Goal: Task Accomplishment & Management: Manage account settings

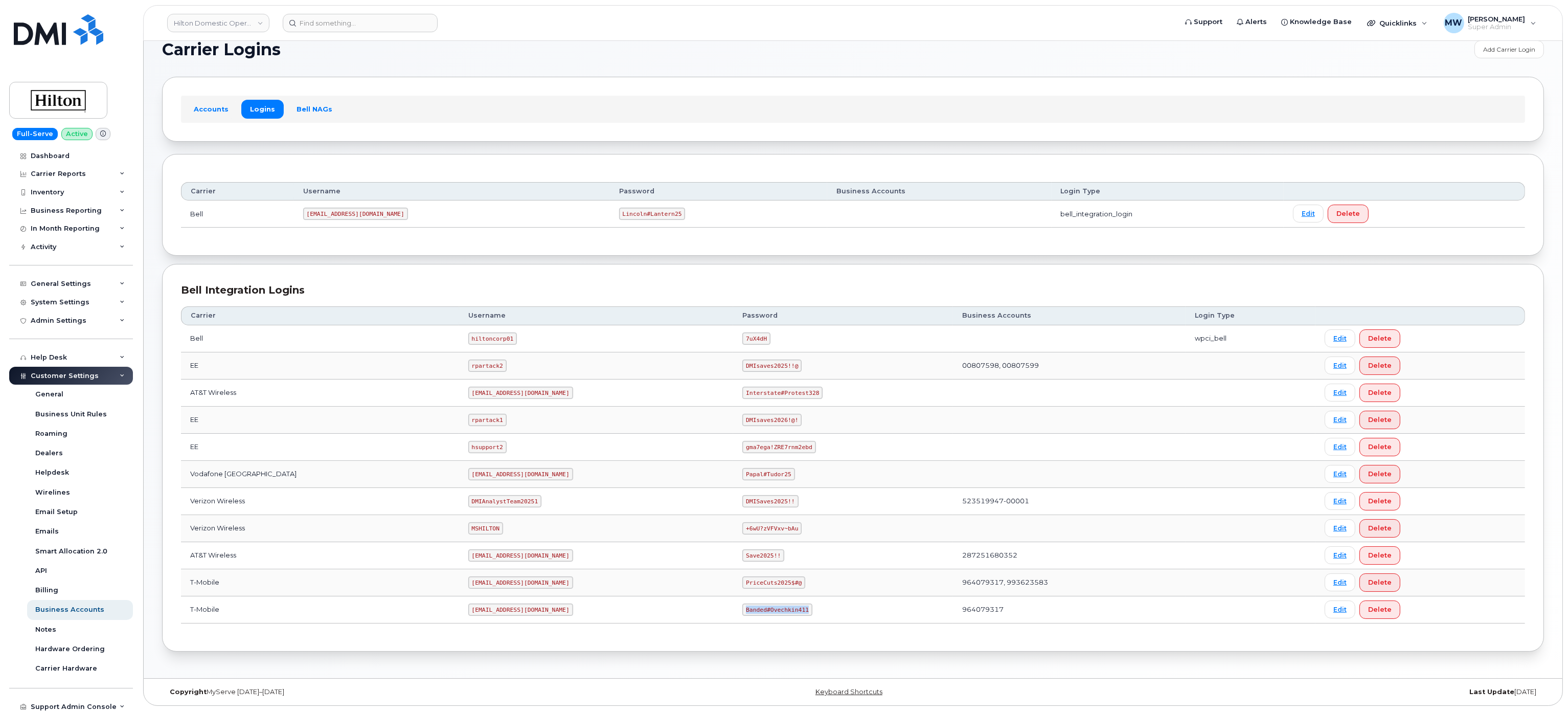
scroll to position [41, 0]
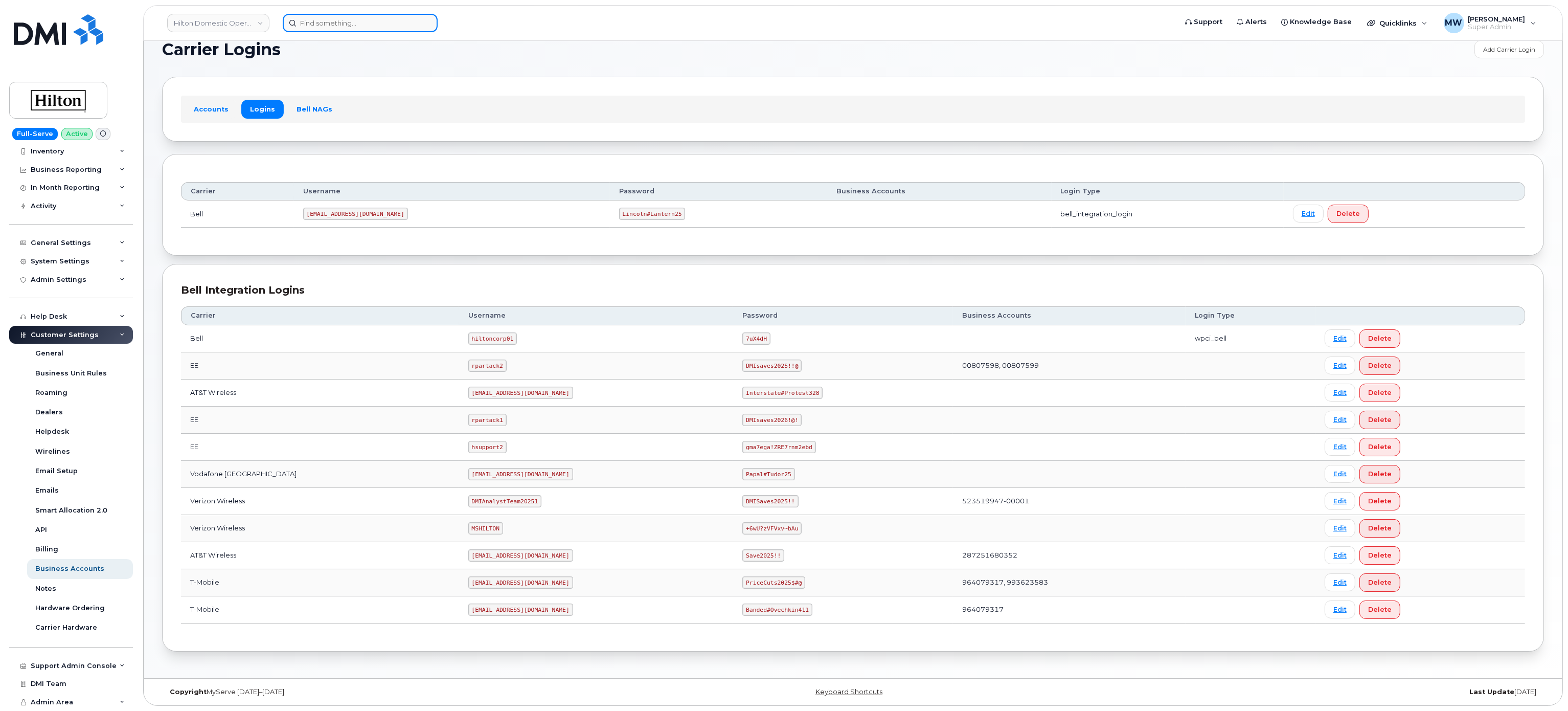
click at [342, 26] on input at bounding box center [360, 22] width 155 height 18
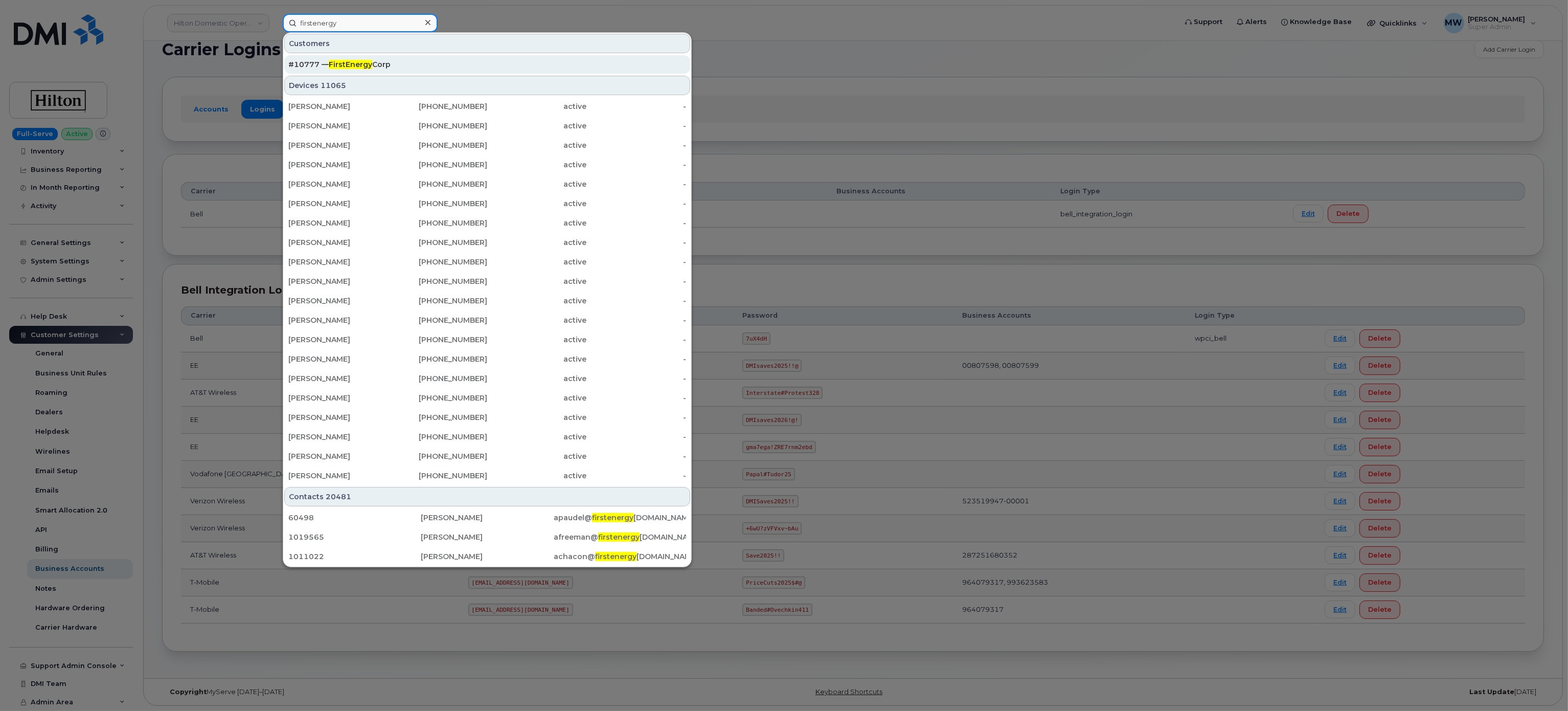
type input "firstenergy"
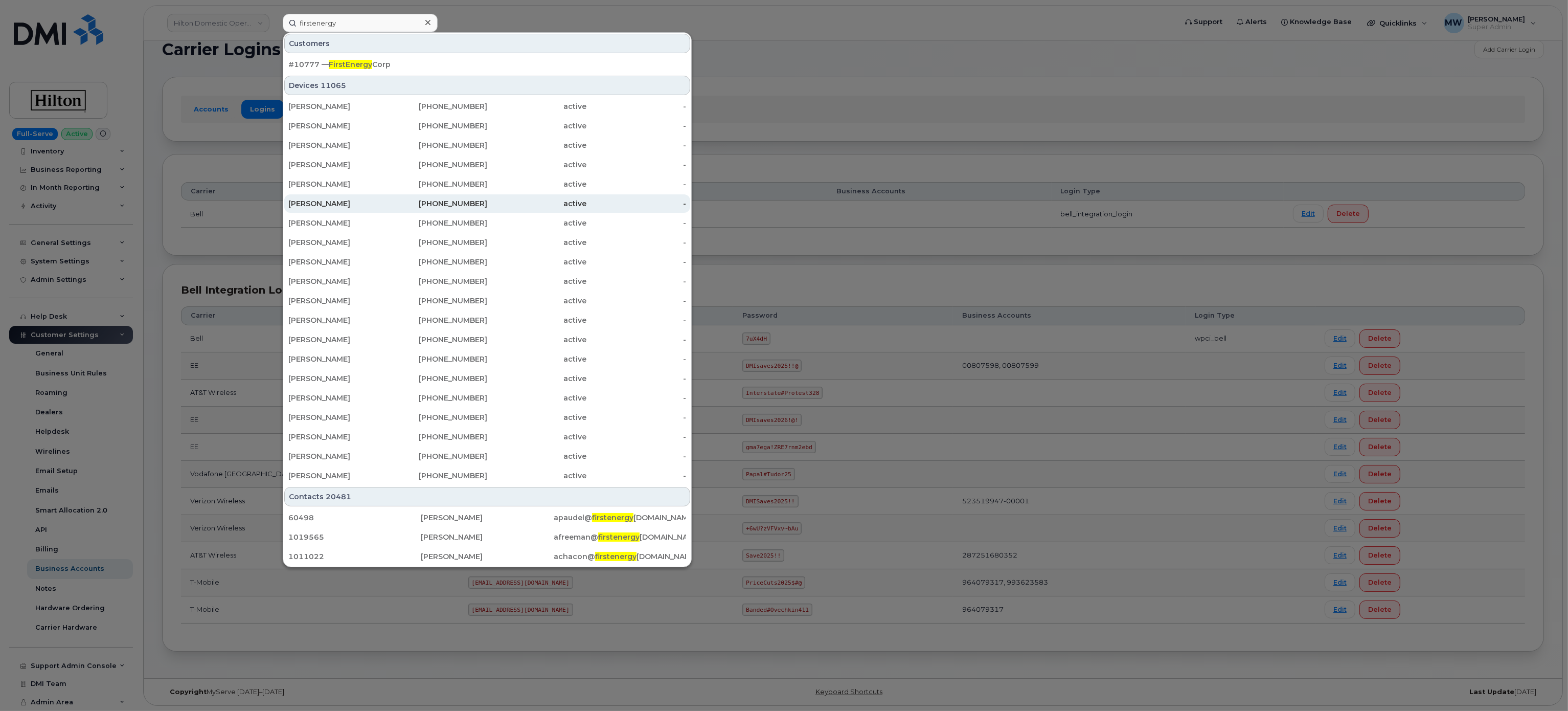
drag, startPoint x: 487, startPoint y: 65, endPoint x: 576, endPoint y: 201, distance: 162.5
click at [487, 66] on div "#10777 — FirstEnergy Corp" at bounding box center [487, 64] width 398 height 10
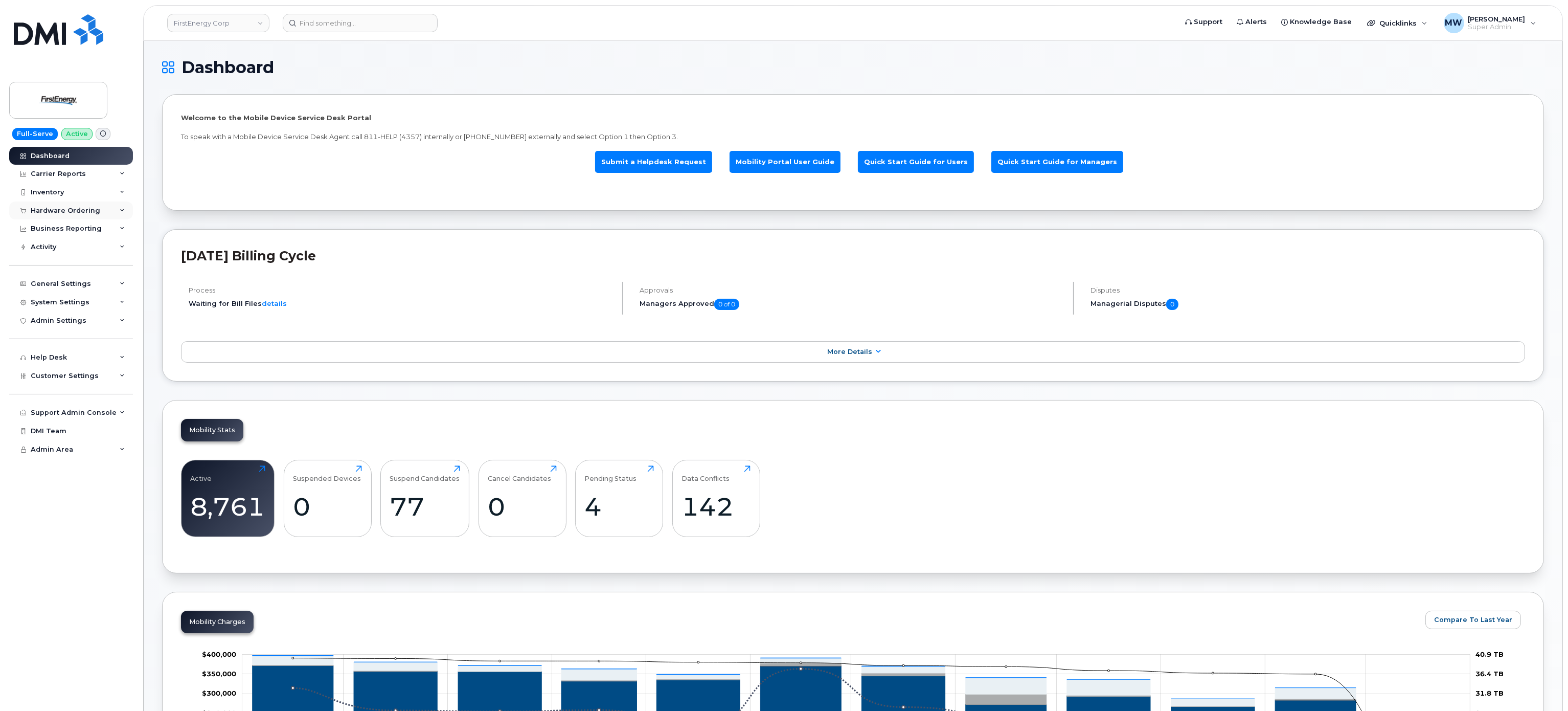
click at [44, 215] on div "Hardware Ordering" at bounding box center [71, 210] width 124 height 18
click at [82, 246] on link "Orders" at bounding box center [80, 248] width 106 height 20
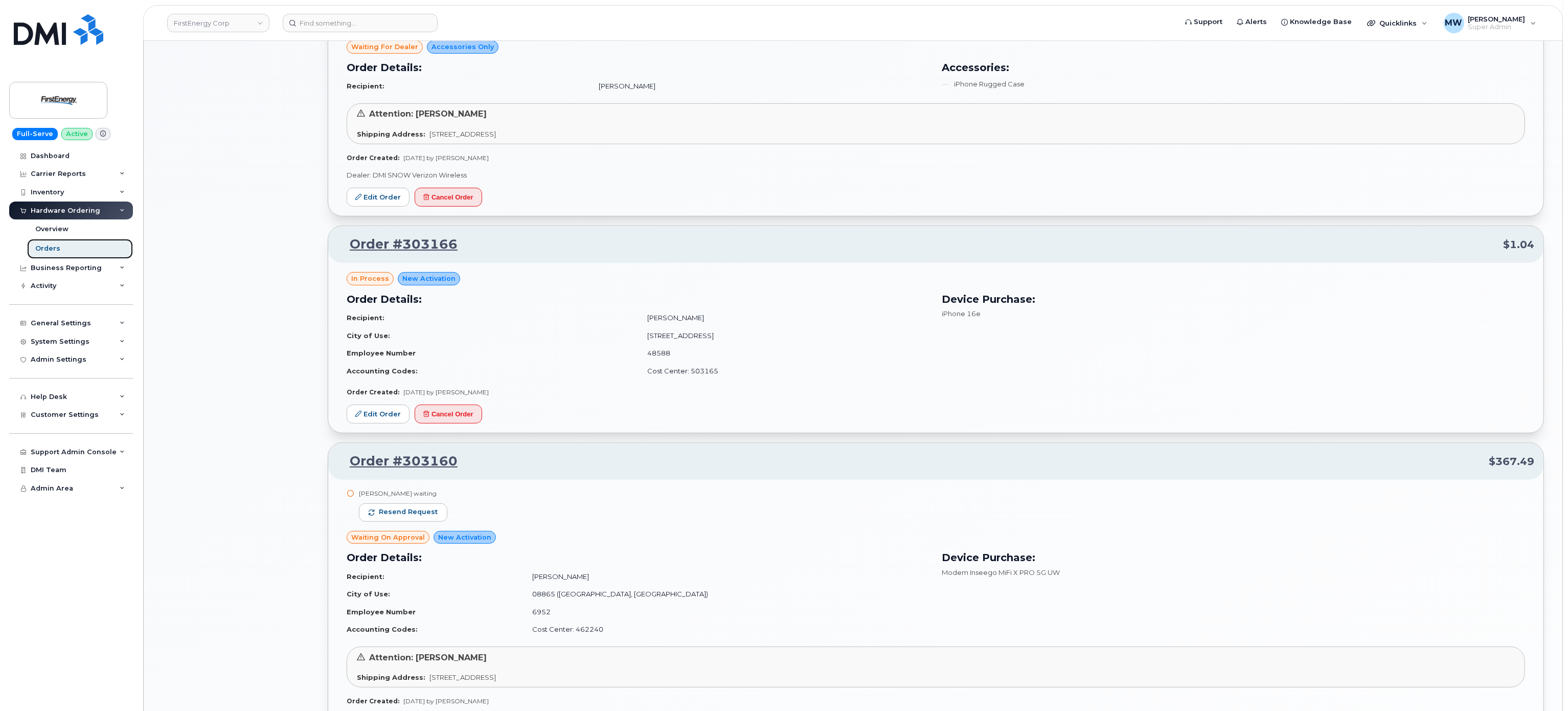
scroll to position [511, 0]
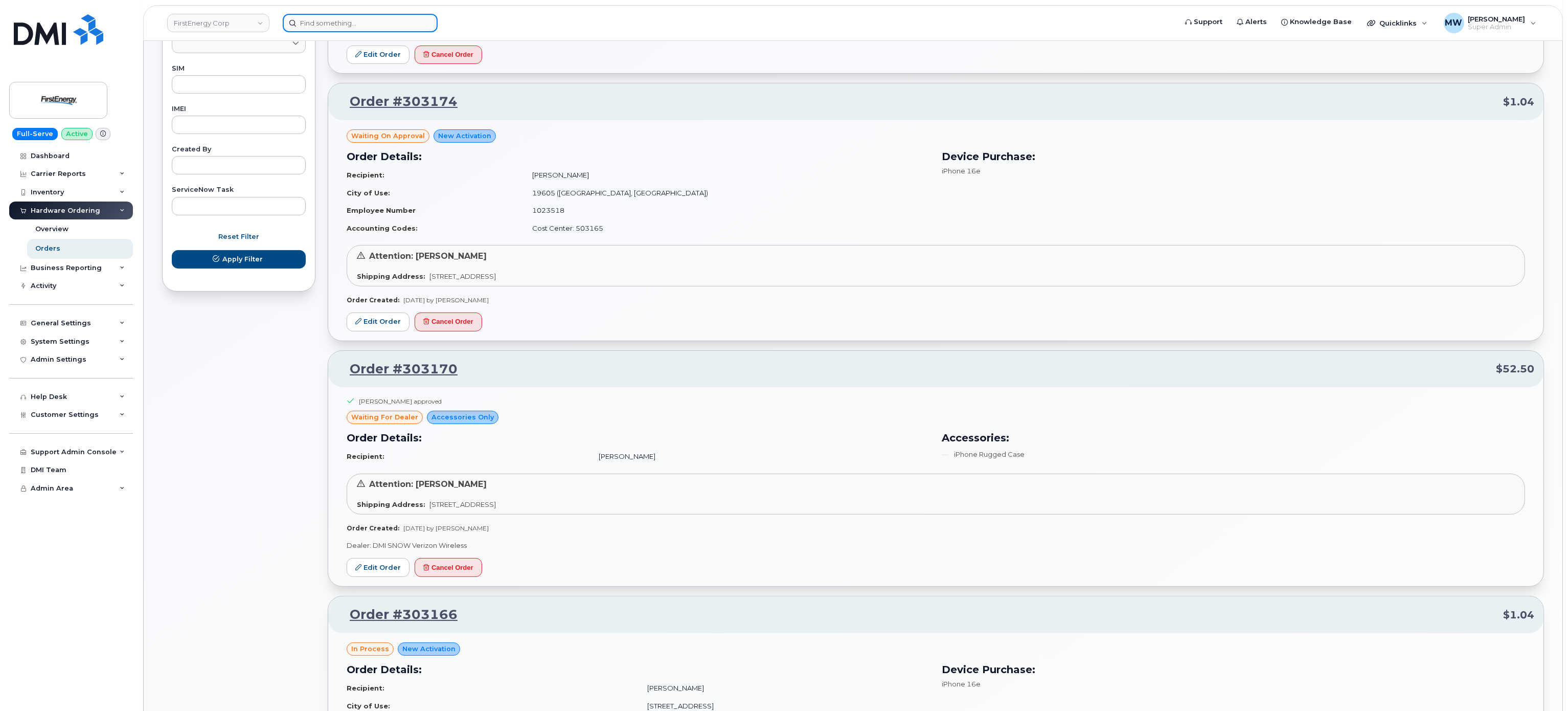
click at [318, 22] on input at bounding box center [360, 22] width 155 height 18
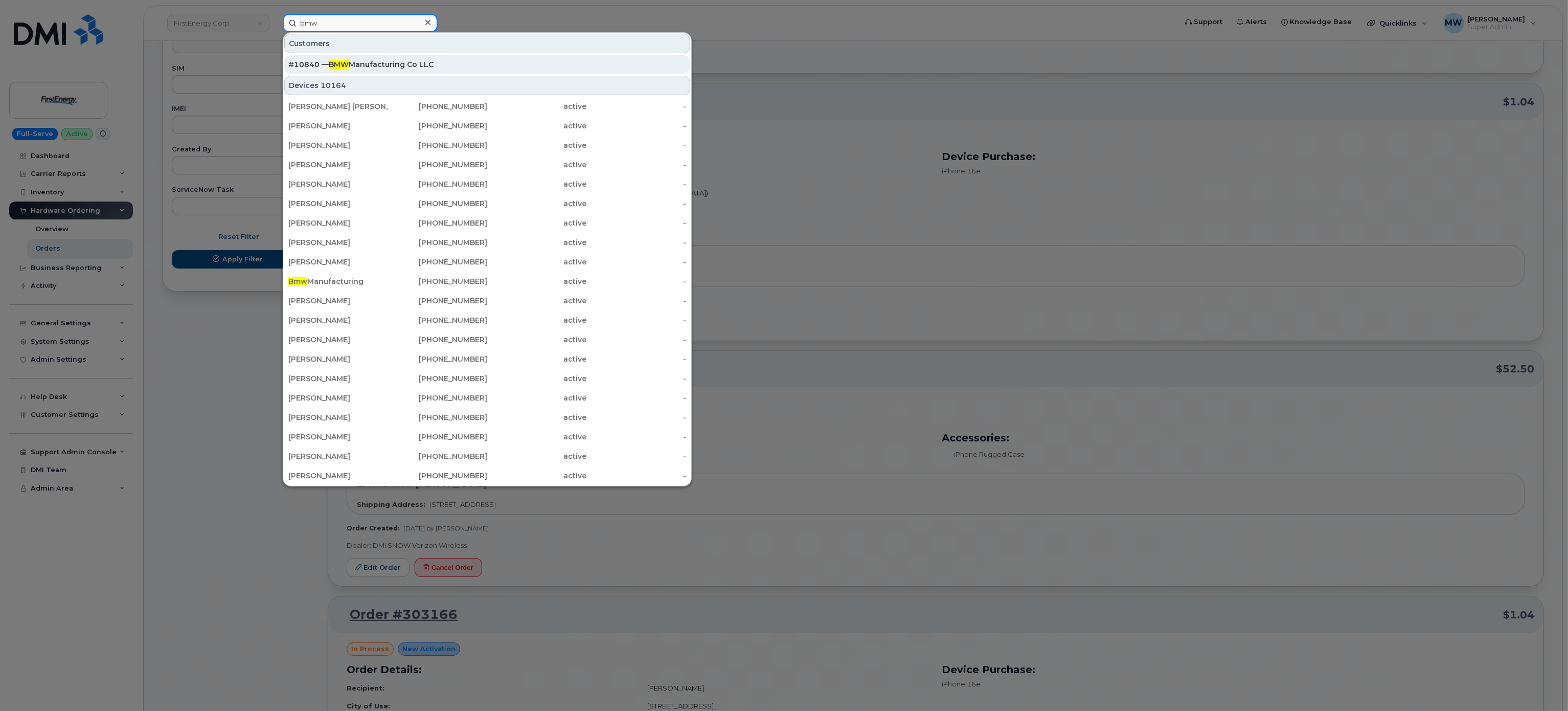
type input "bmw"
drag, startPoint x: 414, startPoint y: 58, endPoint x: 421, endPoint y: 58, distance: 7.0
click at [416, 58] on div "#10840 — BMW Manufacturing Co LLC" at bounding box center [487, 64] width 398 height 18
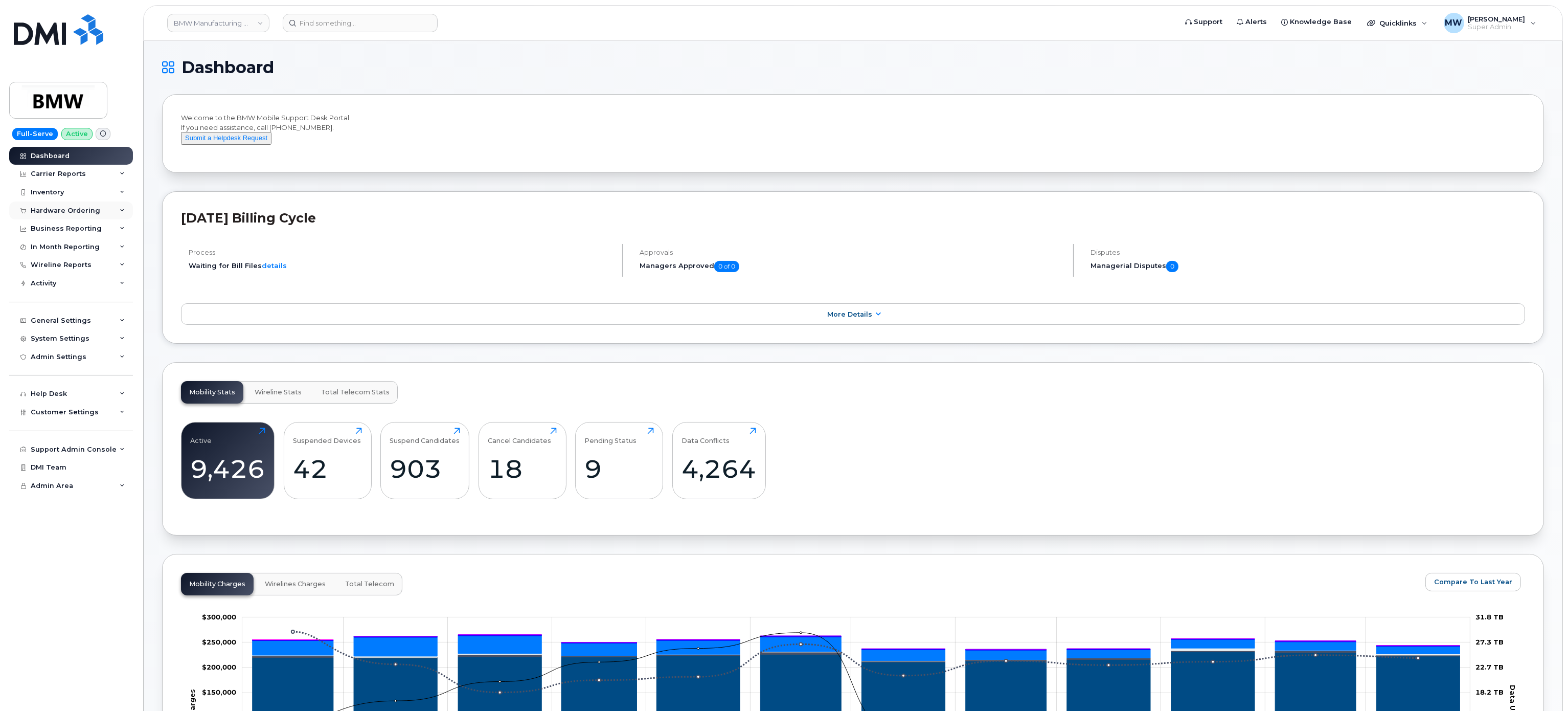
click at [88, 211] on div "Hardware Ordering" at bounding box center [65, 211] width 70 height 8
click at [77, 248] on link "Orders" at bounding box center [80, 248] width 106 height 20
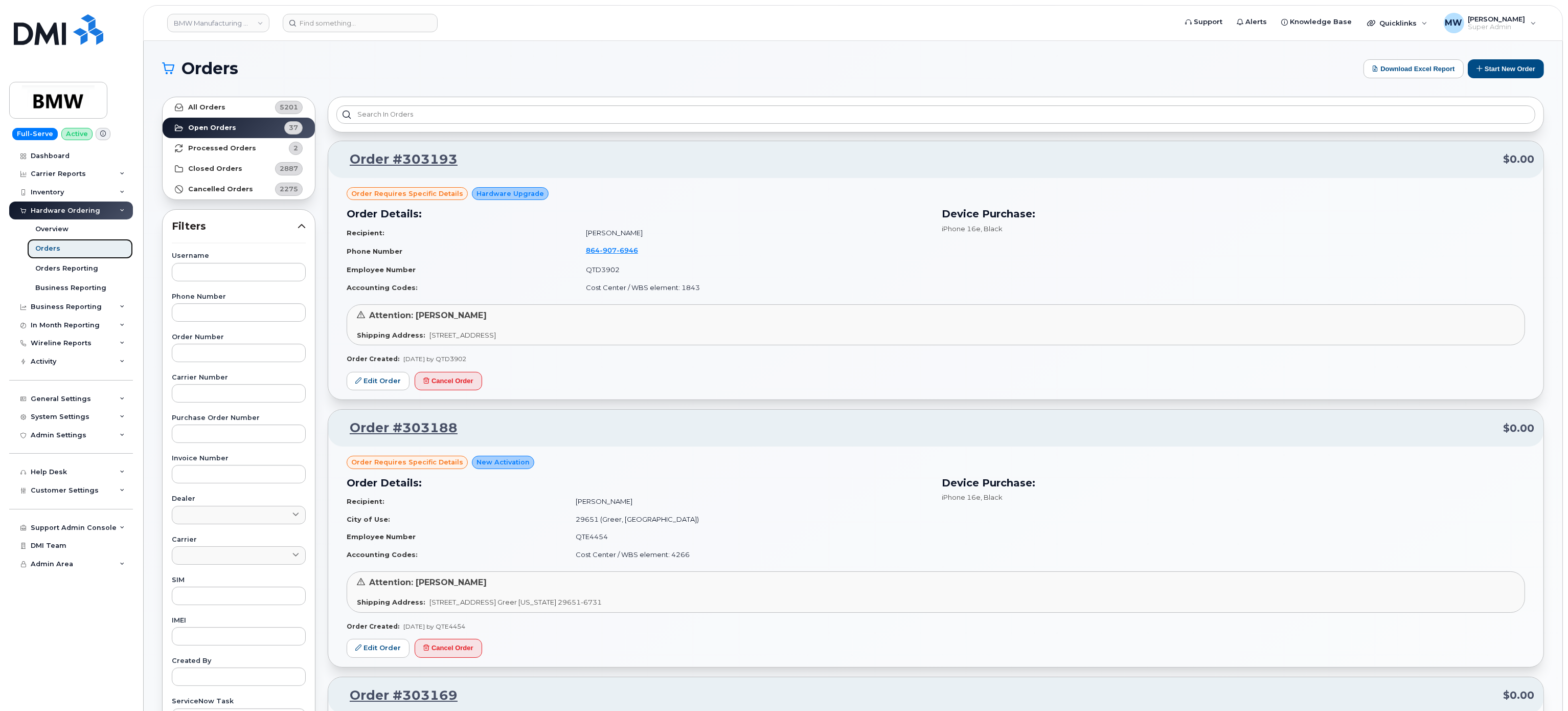
click at [58, 248] on div "Orders" at bounding box center [47, 248] width 25 height 9
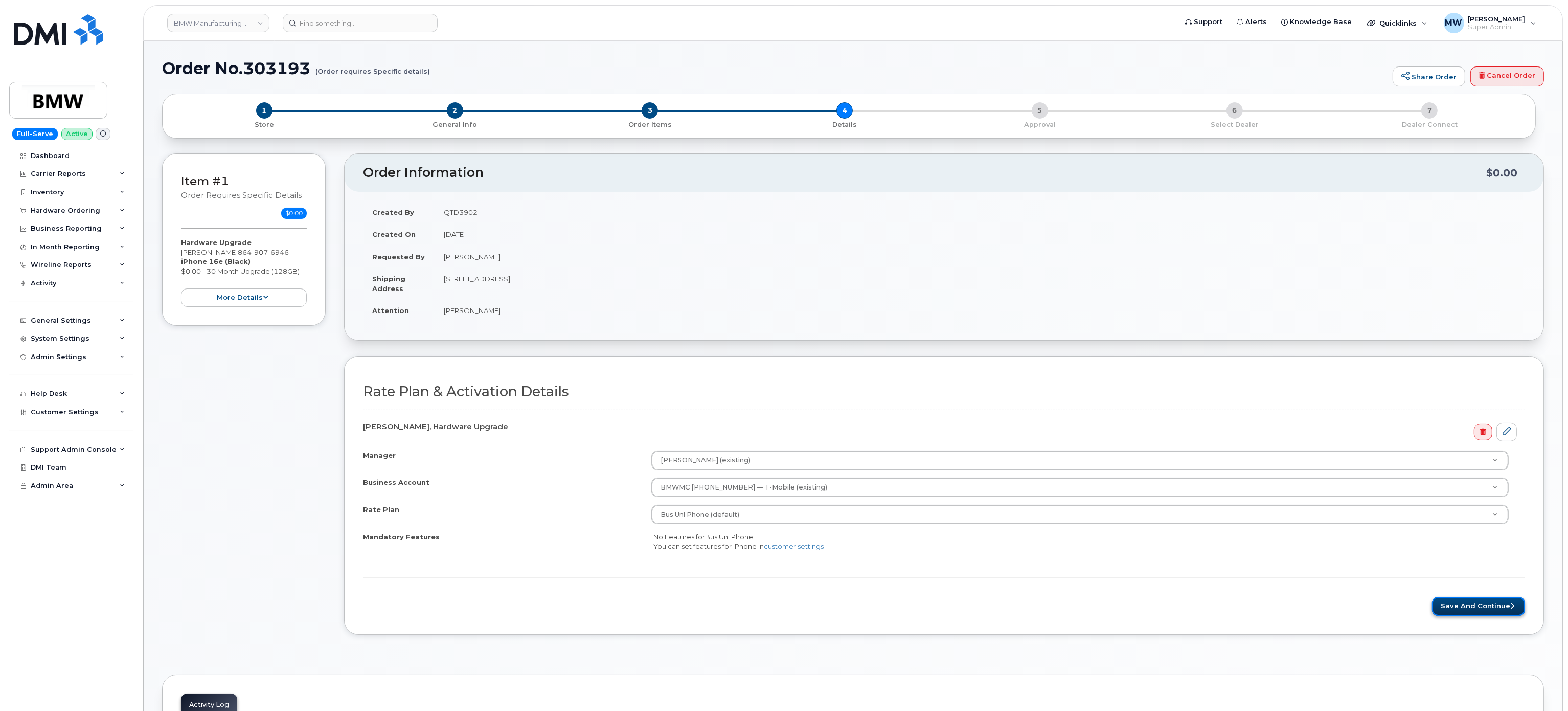
click at [1497, 610] on button "Save and Continue" at bounding box center [1478, 606] width 93 height 19
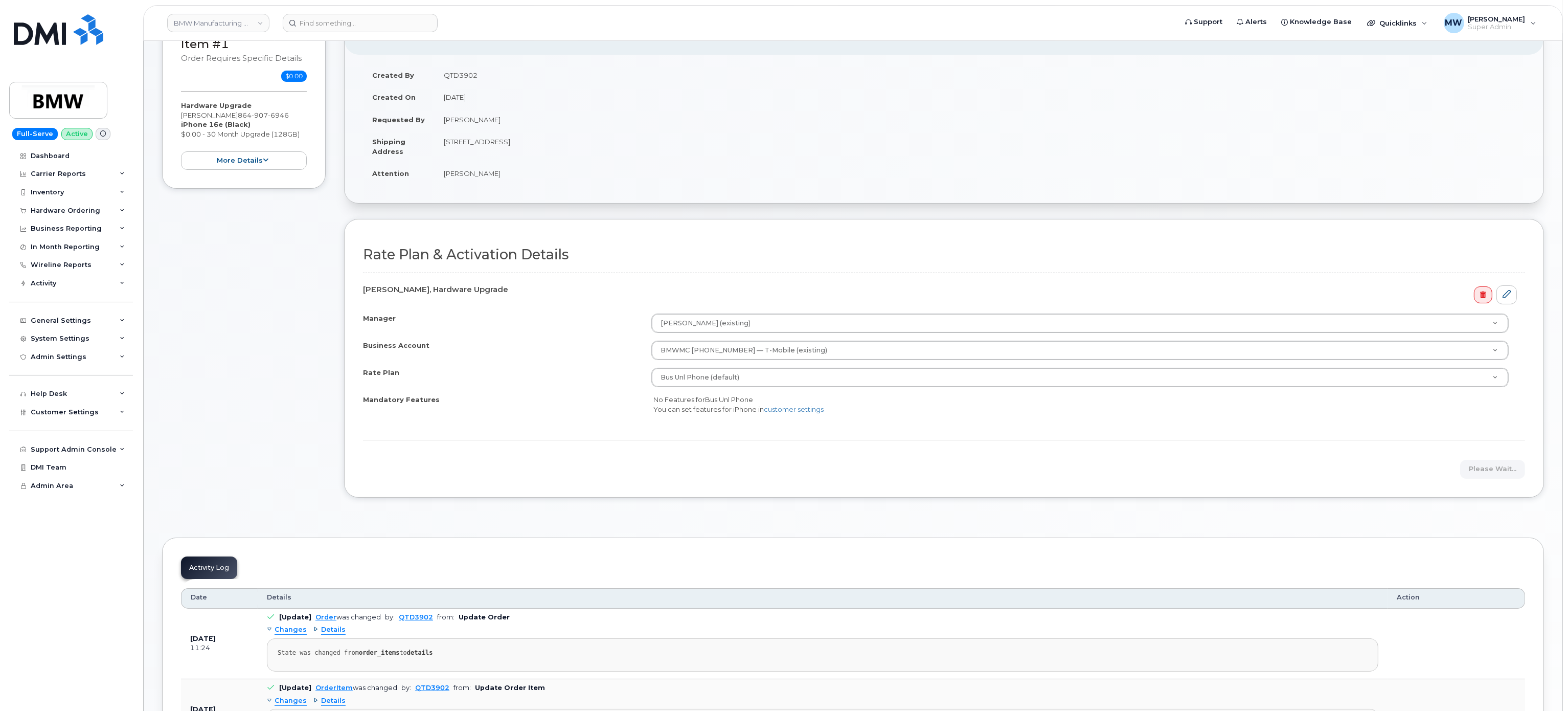
scroll to position [307, 0]
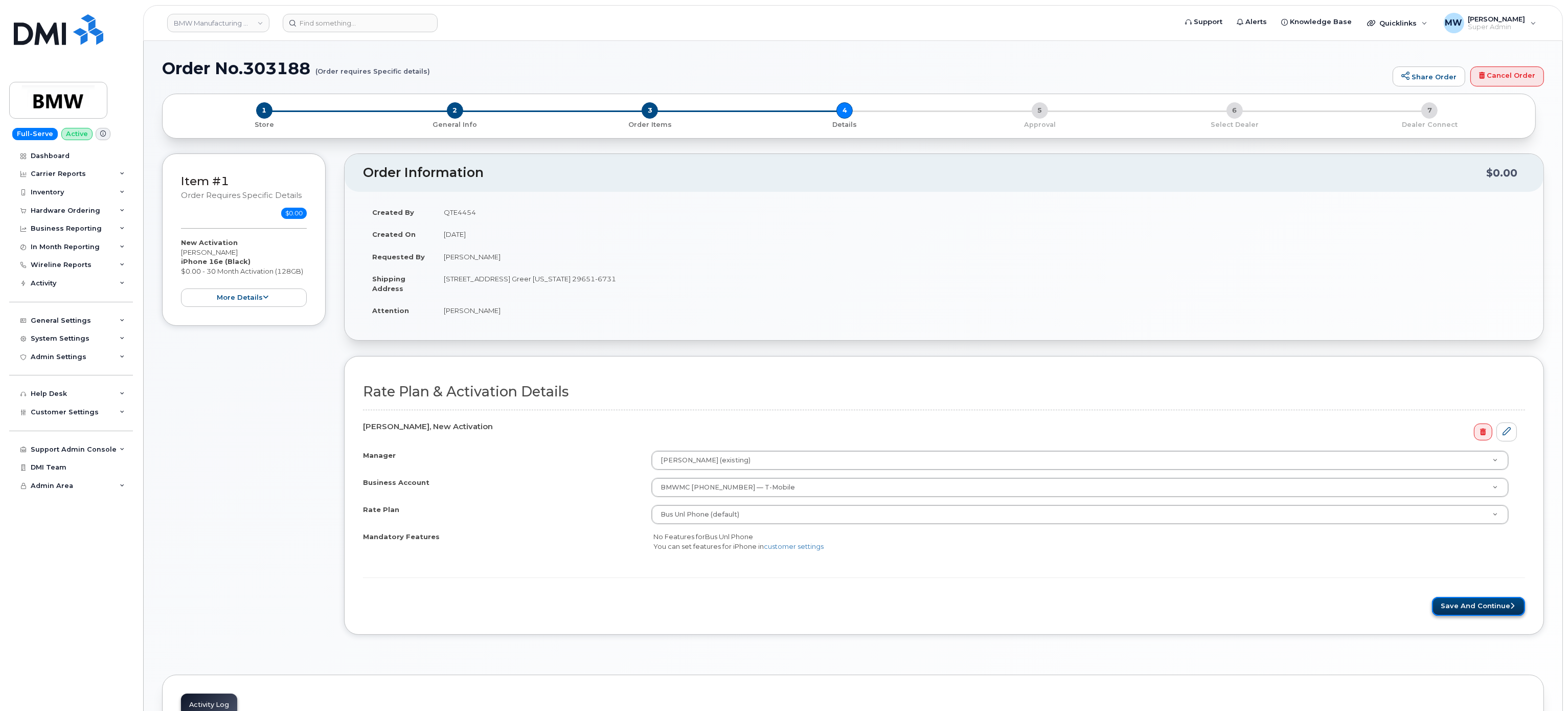
click at [1489, 616] on button "Save and Continue" at bounding box center [1478, 606] width 93 height 19
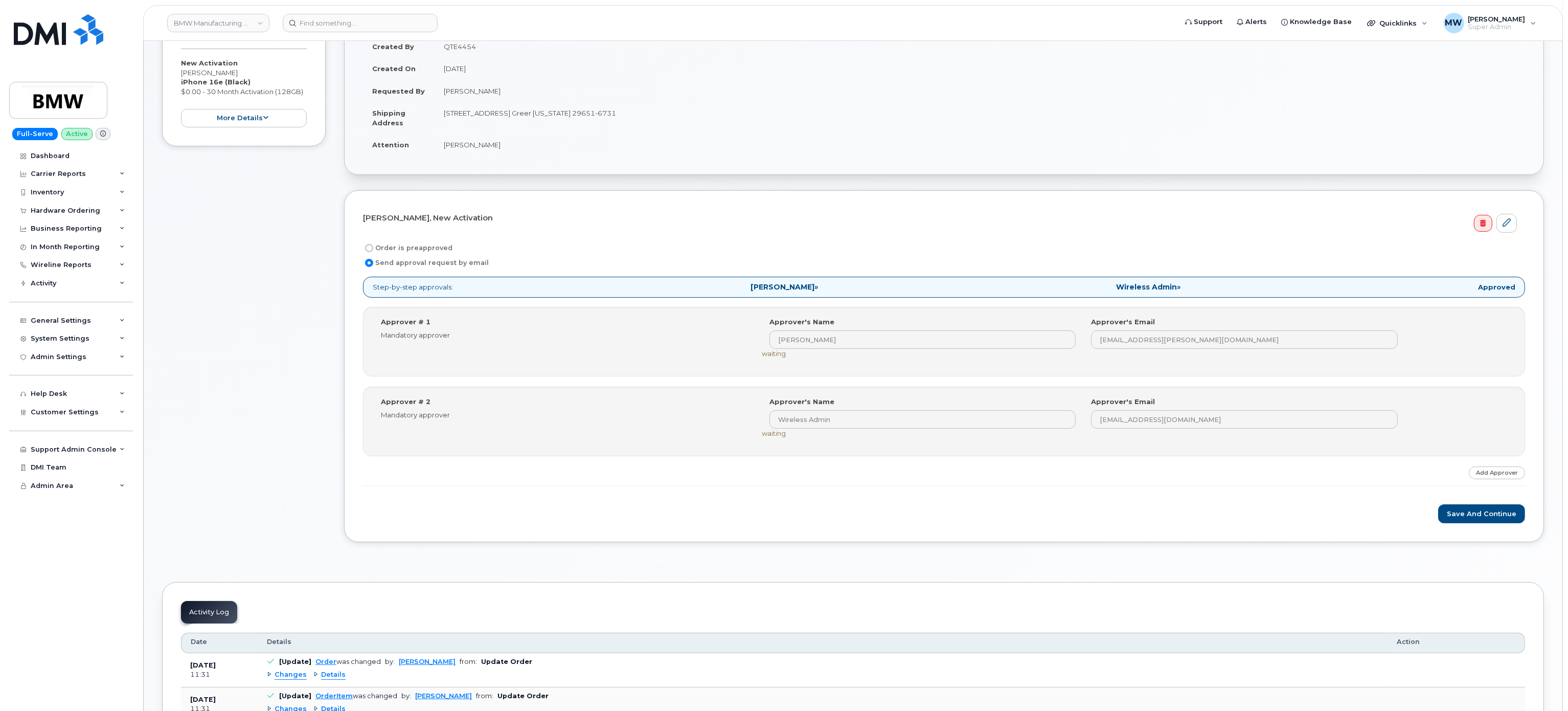
scroll to position [205, 0]
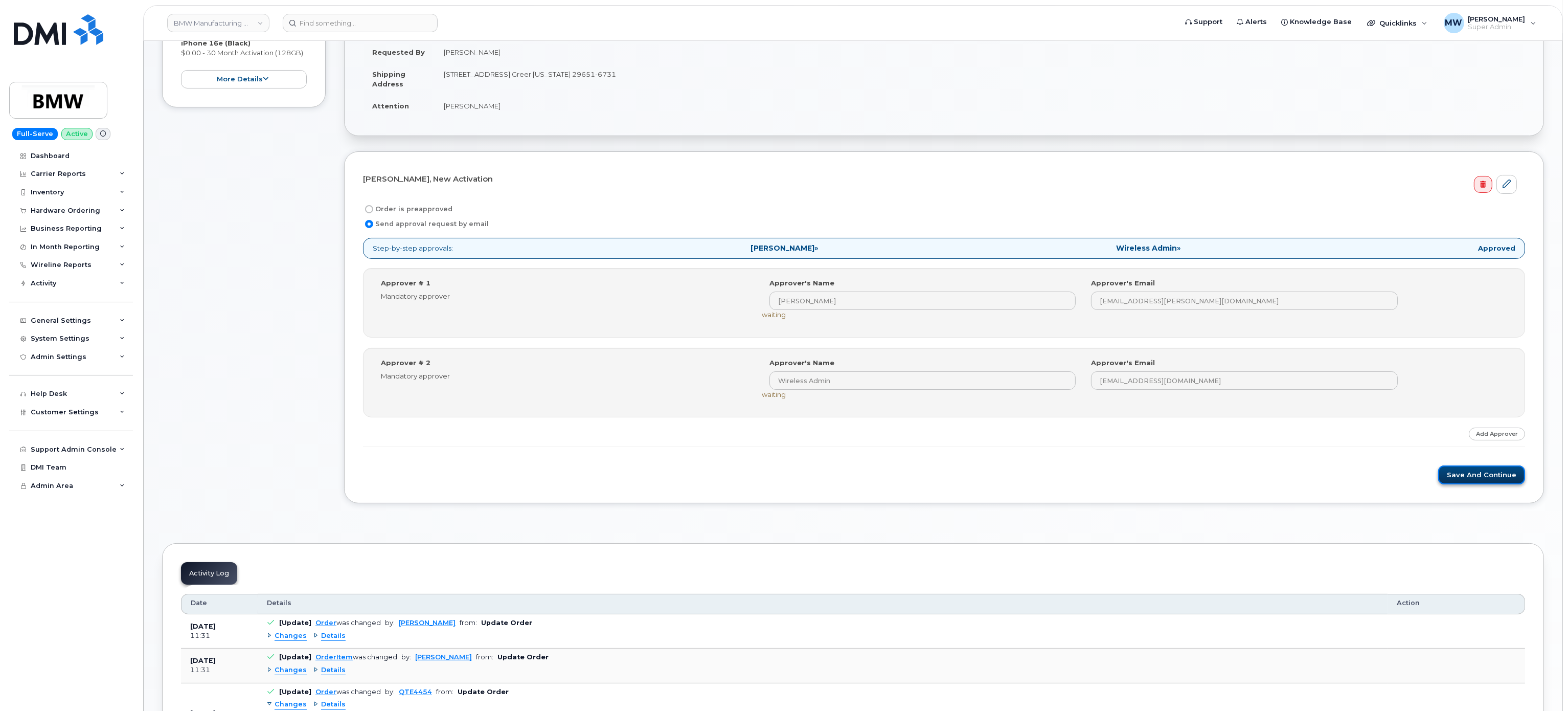
click at [1474, 477] on button "Save and Continue" at bounding box center [1481, 475] width 87 height 19
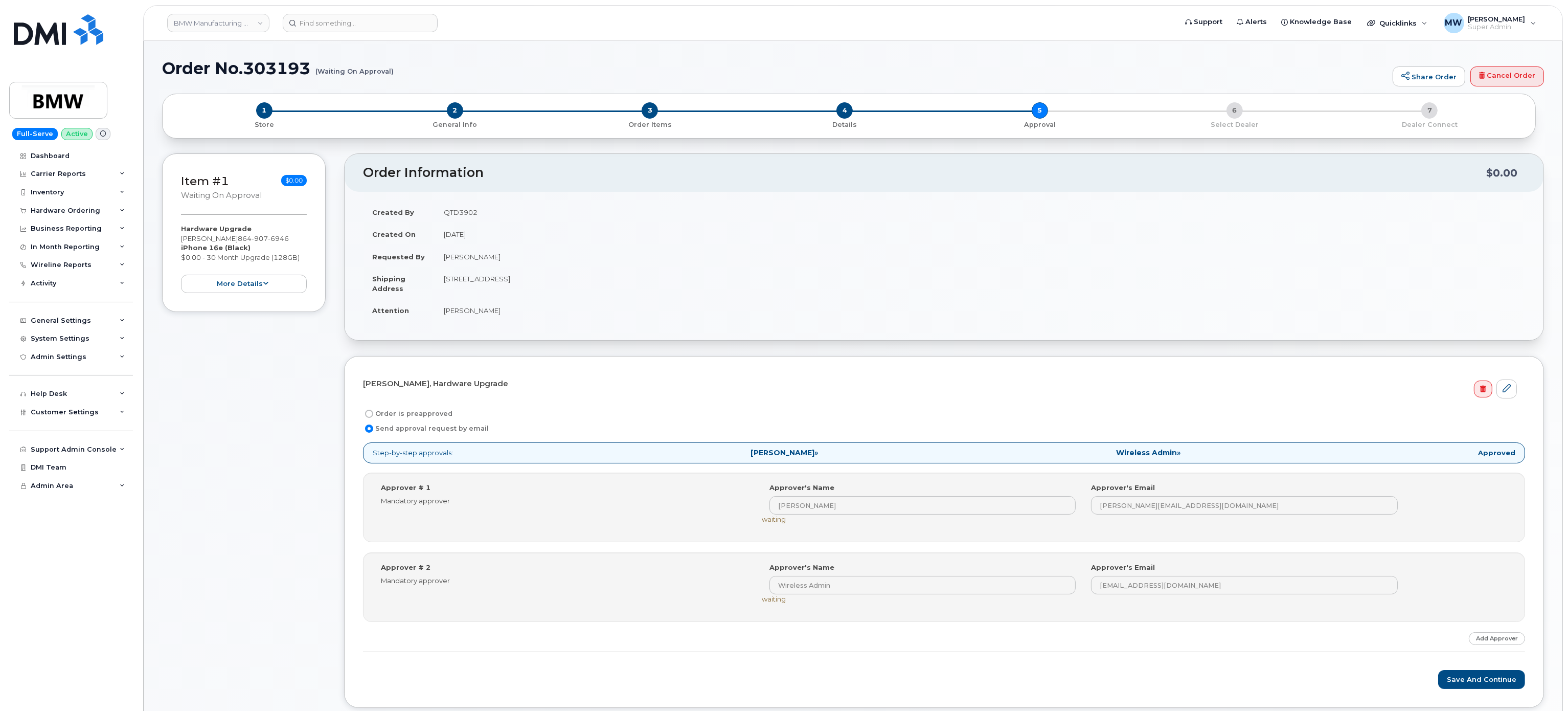
scroll to position [205, 0]
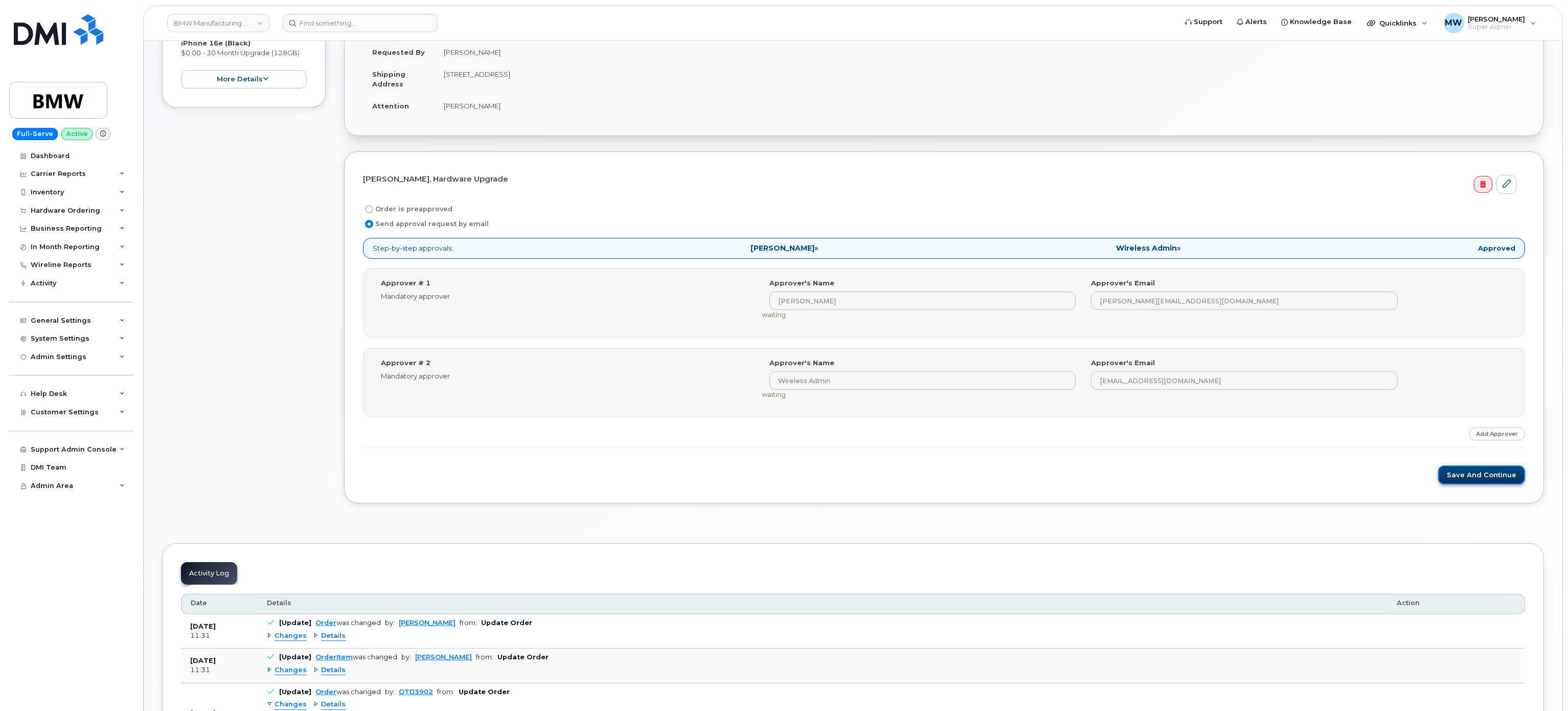
click at [1514, 477] on button "Save and Continue" at bounding box center [1481, 475] width 87 height 19
